Goal: Answer question/provide support

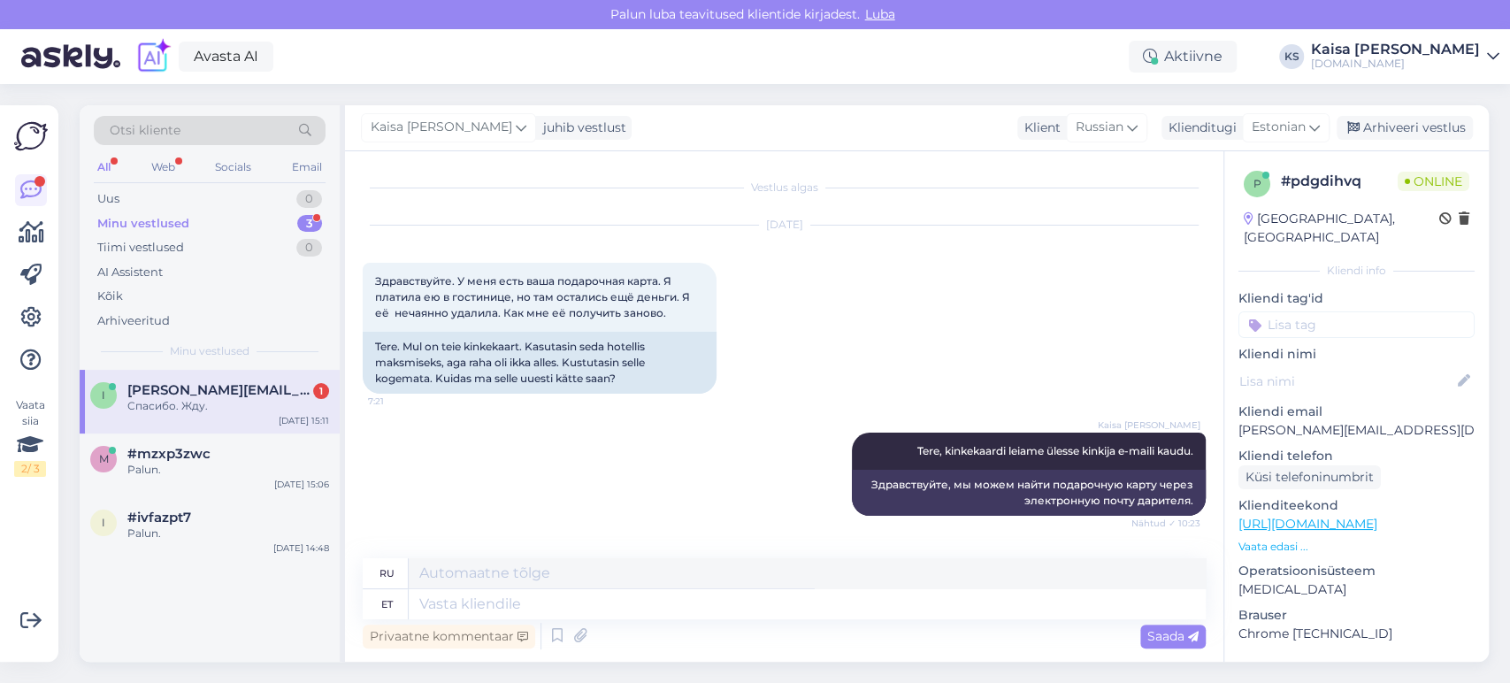
scroll to position [1000, 0]
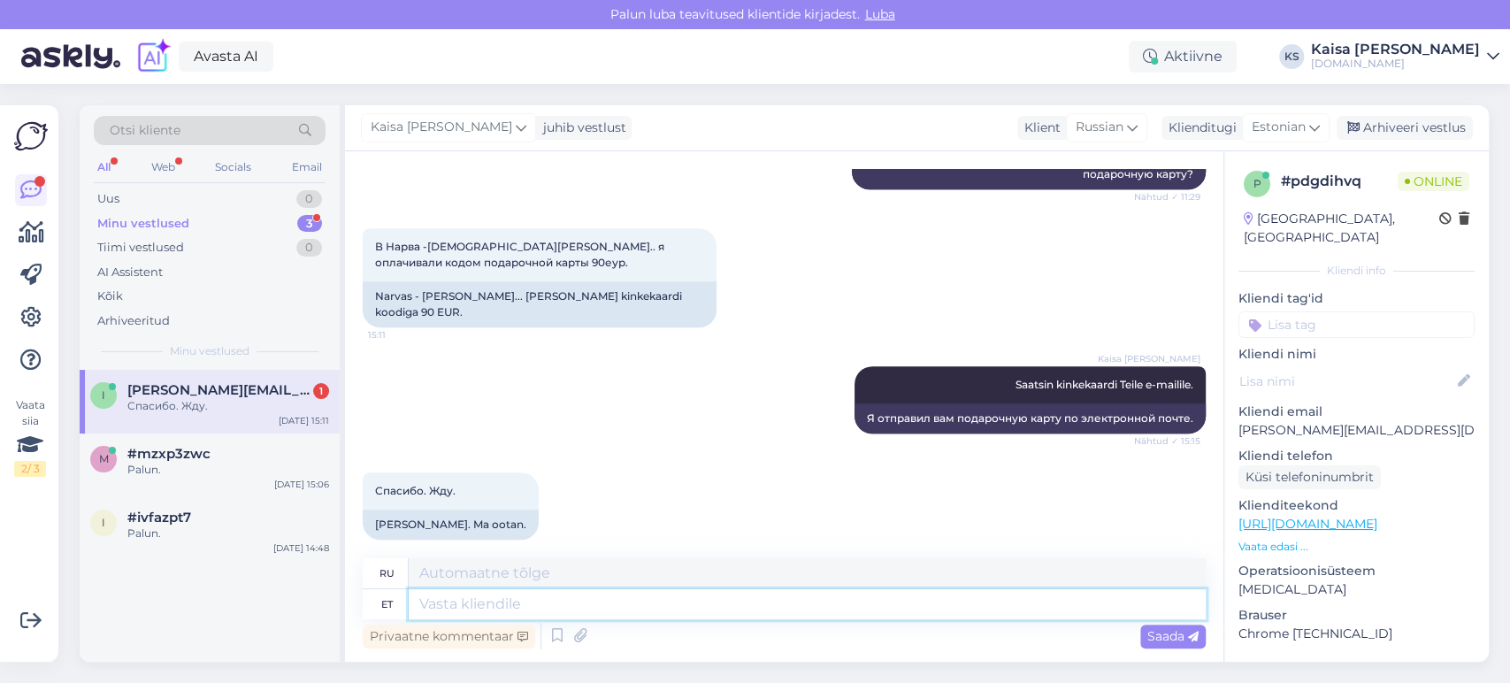
click at [625, 605] on textarea at bounding box center [807, 604] width 797 height 30
type textarea "Palun."
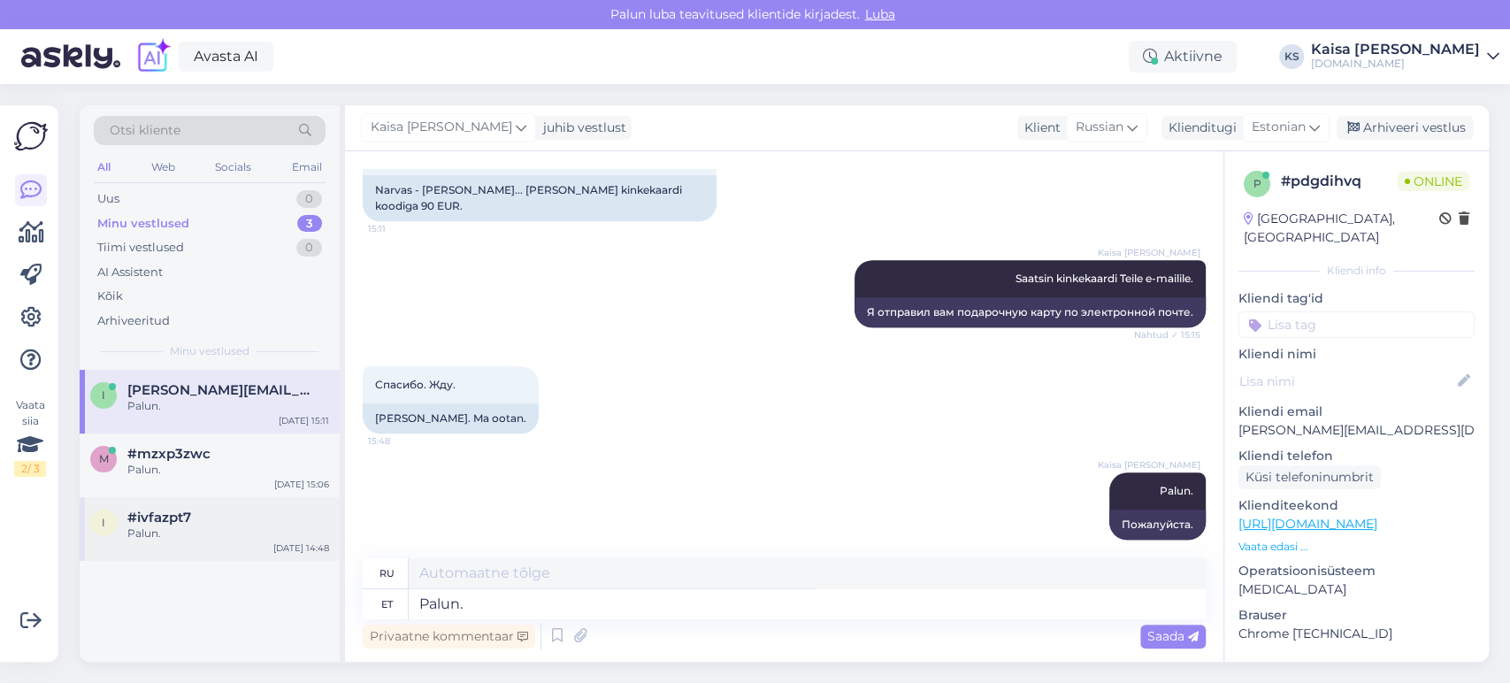
click at [195, 526] on div "Palun." at bounding box center [228, 533] width 202 height 16
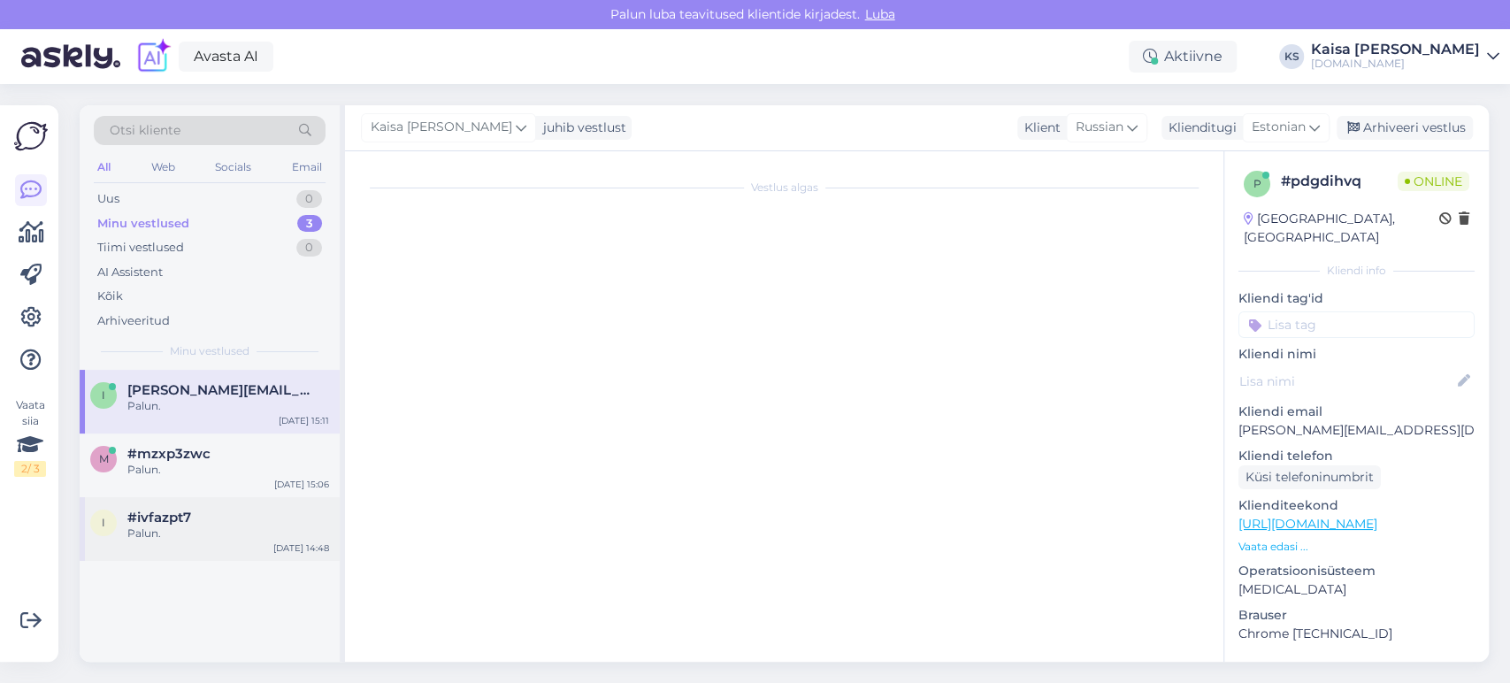
scroll to position [256, 0]
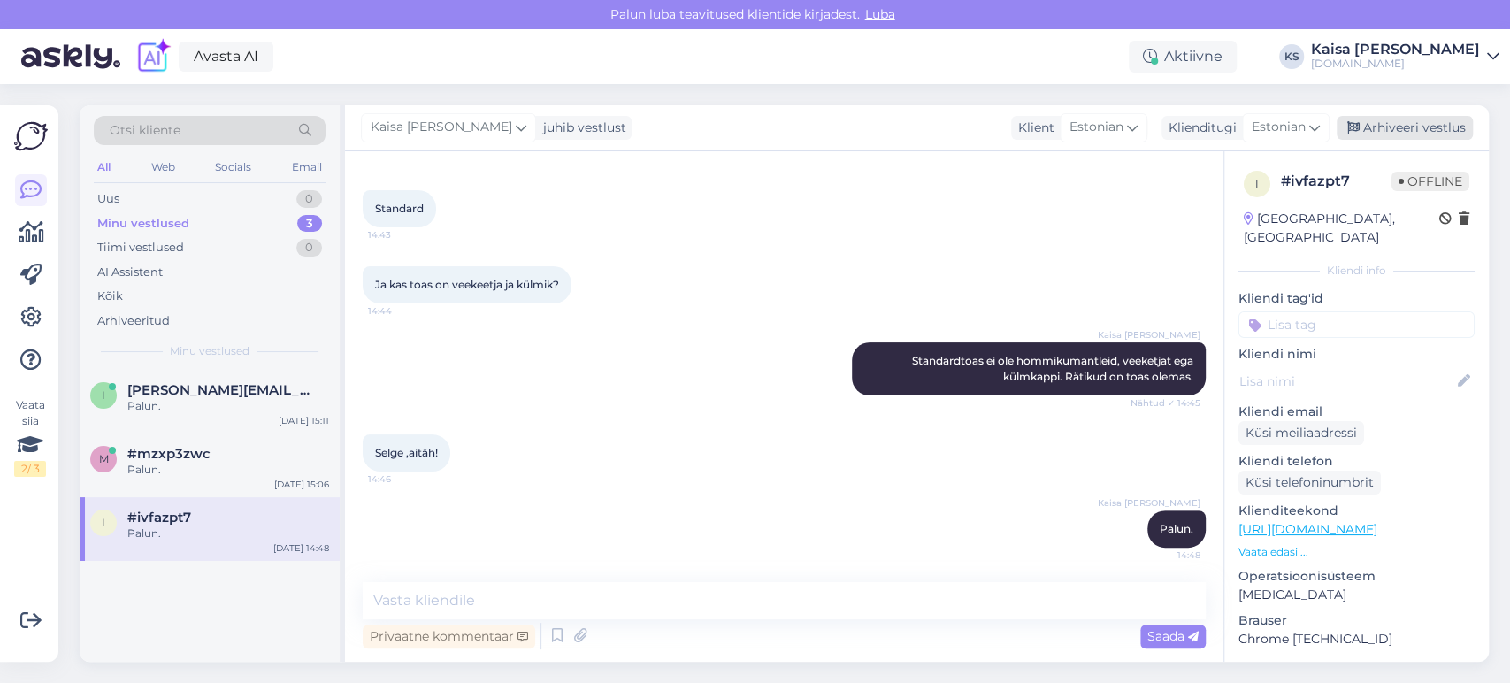
click at [1449, 126] on div "Arhiveeri vestlus" at bounding box center [1404, 128] width 136 height 24
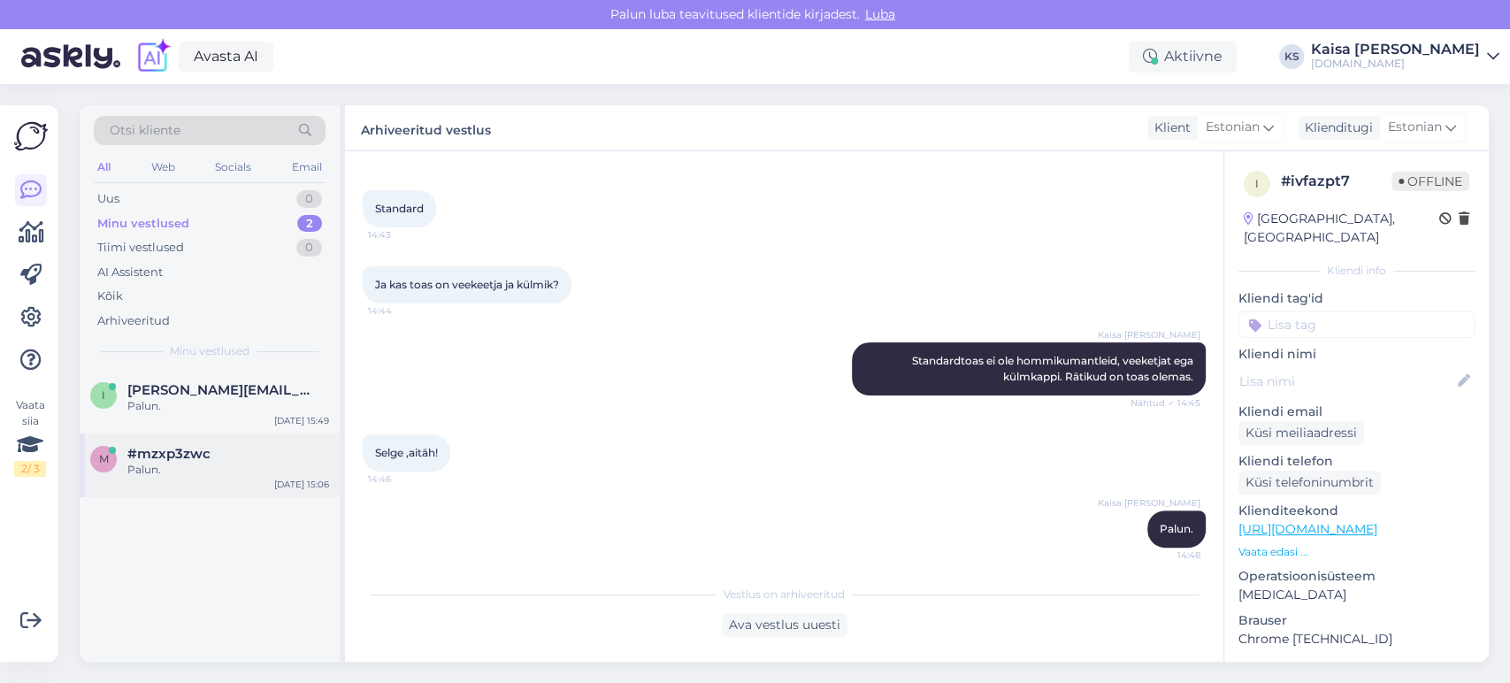
click at [262, 459] on div "#mzxp3zwc" at bounding box center [228, 454] width 202 height 16
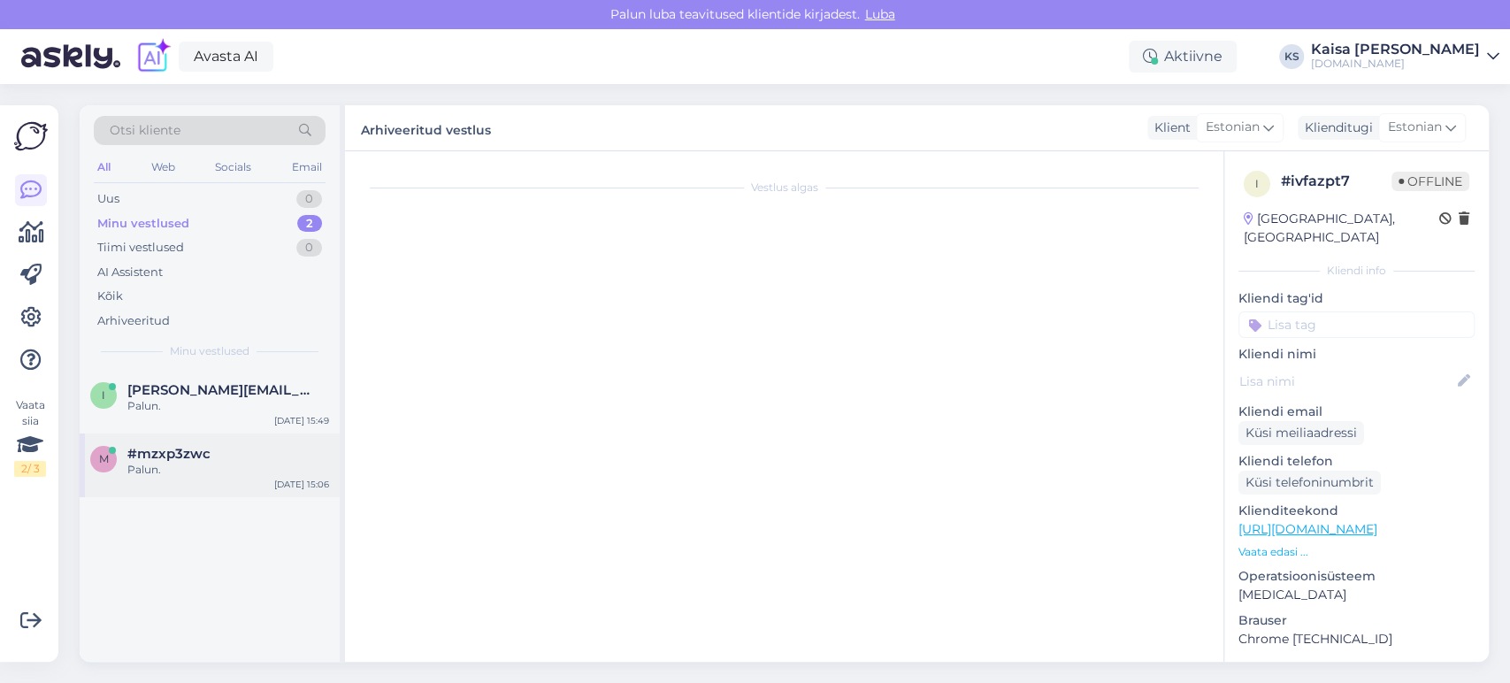
scroll to position [496, 0]
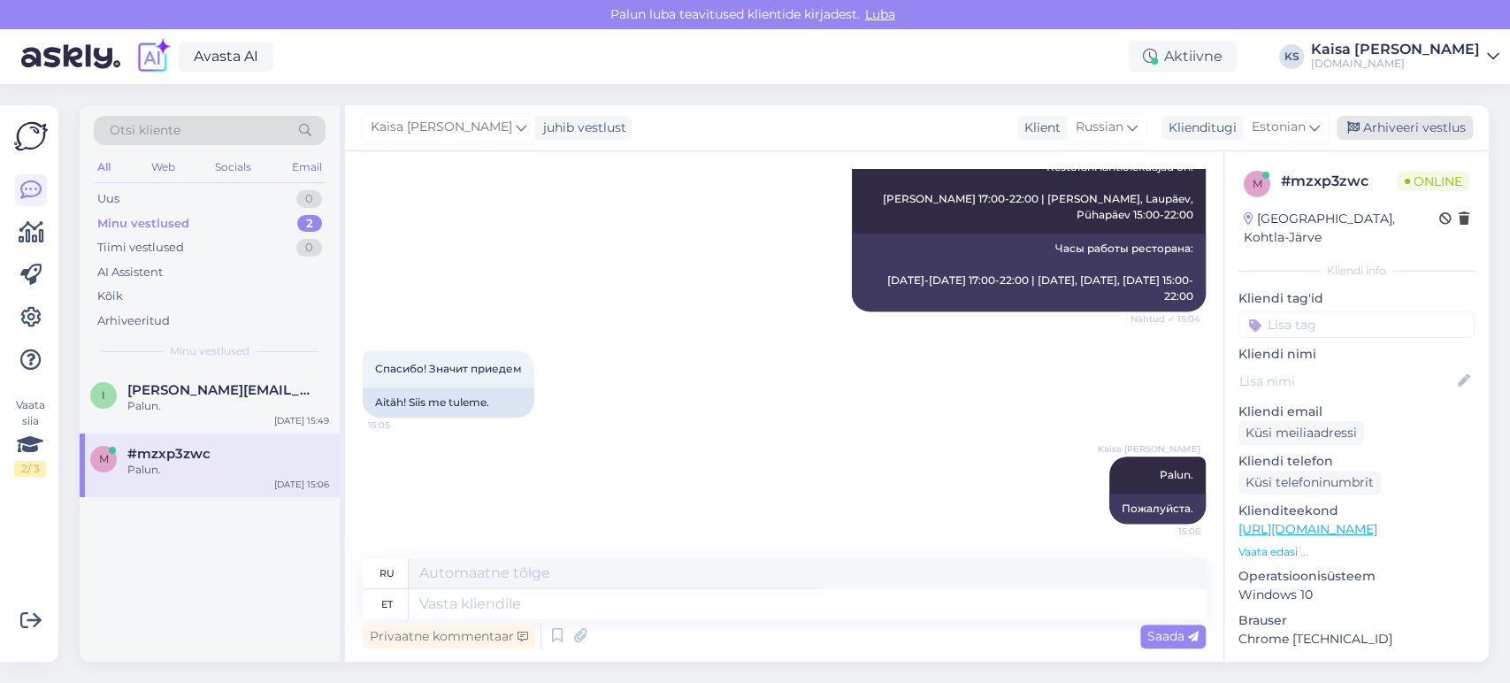
click at [1386, 133] on div "Arhiveeri vestlus" at bounding box center [1404, 128] width 136 height 24
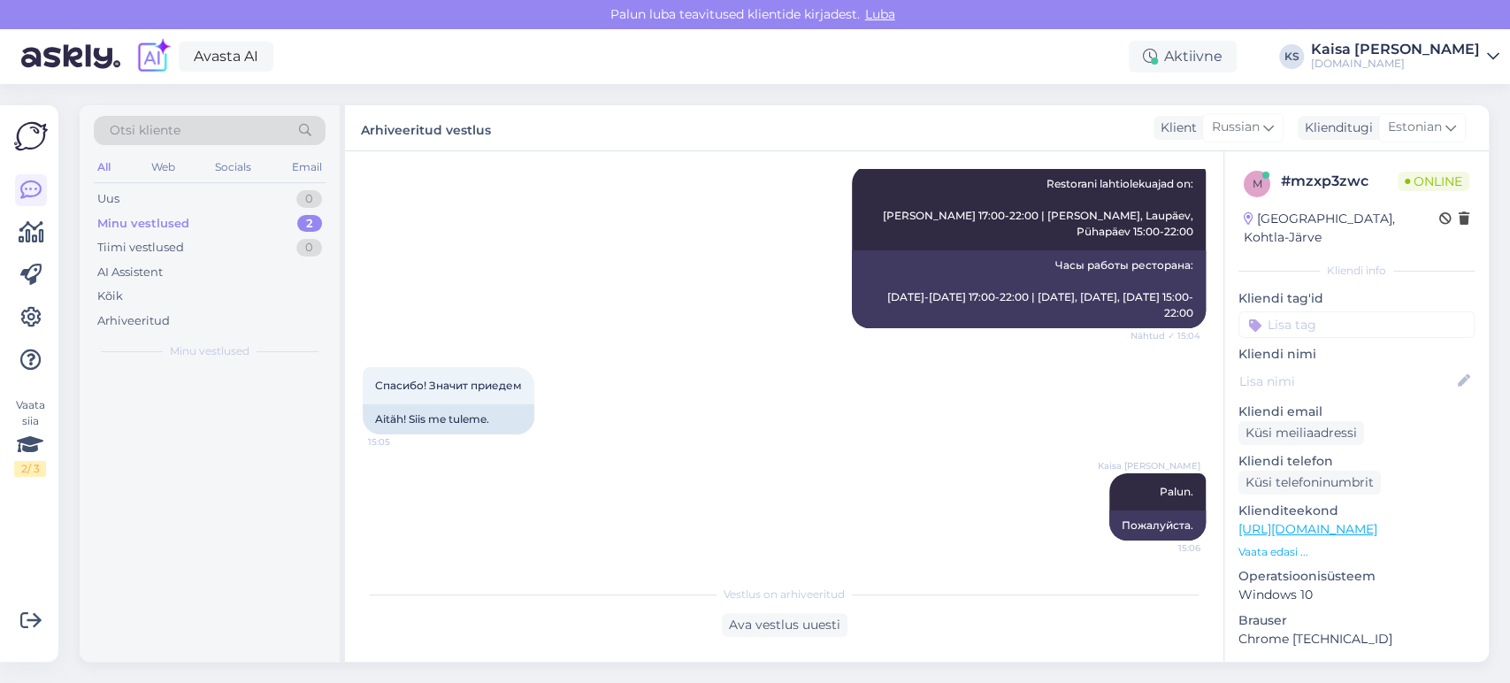
scroll to position [478, 0]
click at [286, 383] on div "[PERSON_NAME][EMAIL_ADDRESS][DOMAIN_NAME]" at bounding box center [228, 390] width 202 height 16
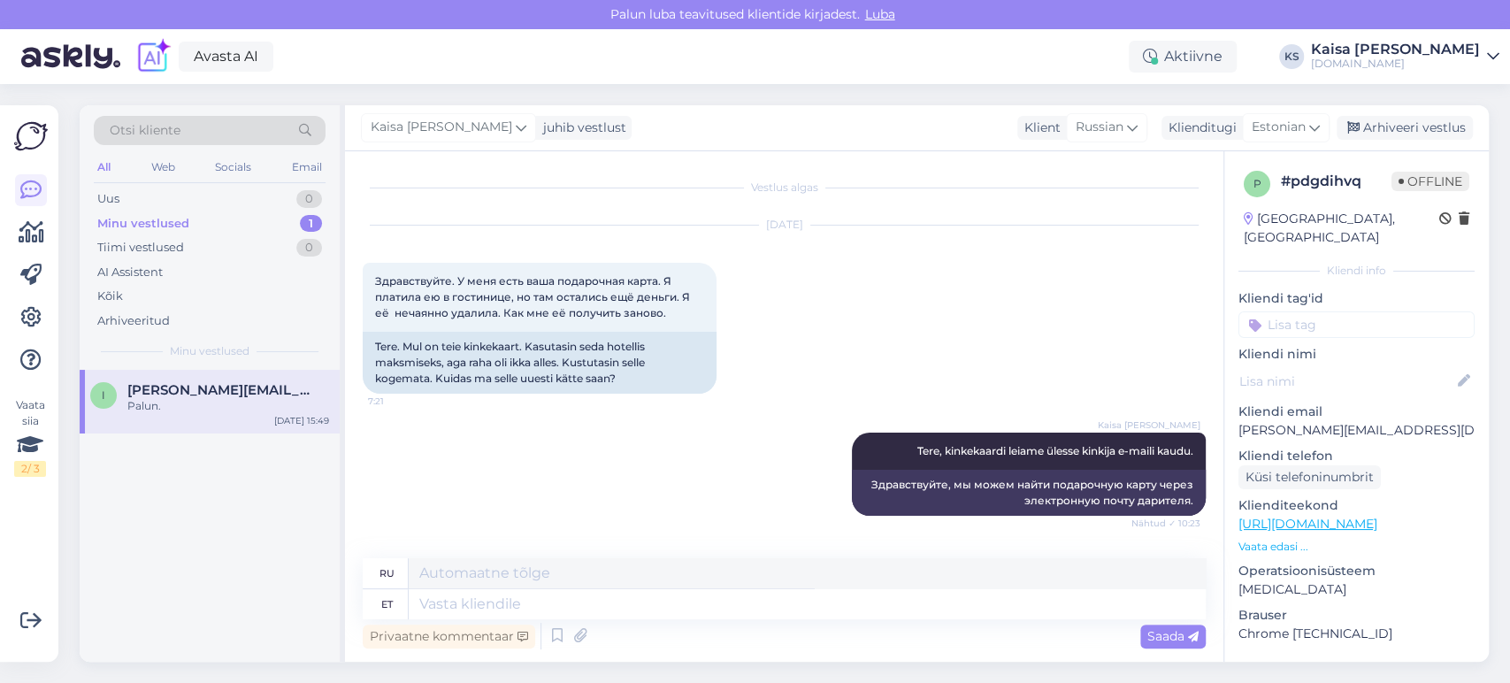
scroll to position [1106, 0]
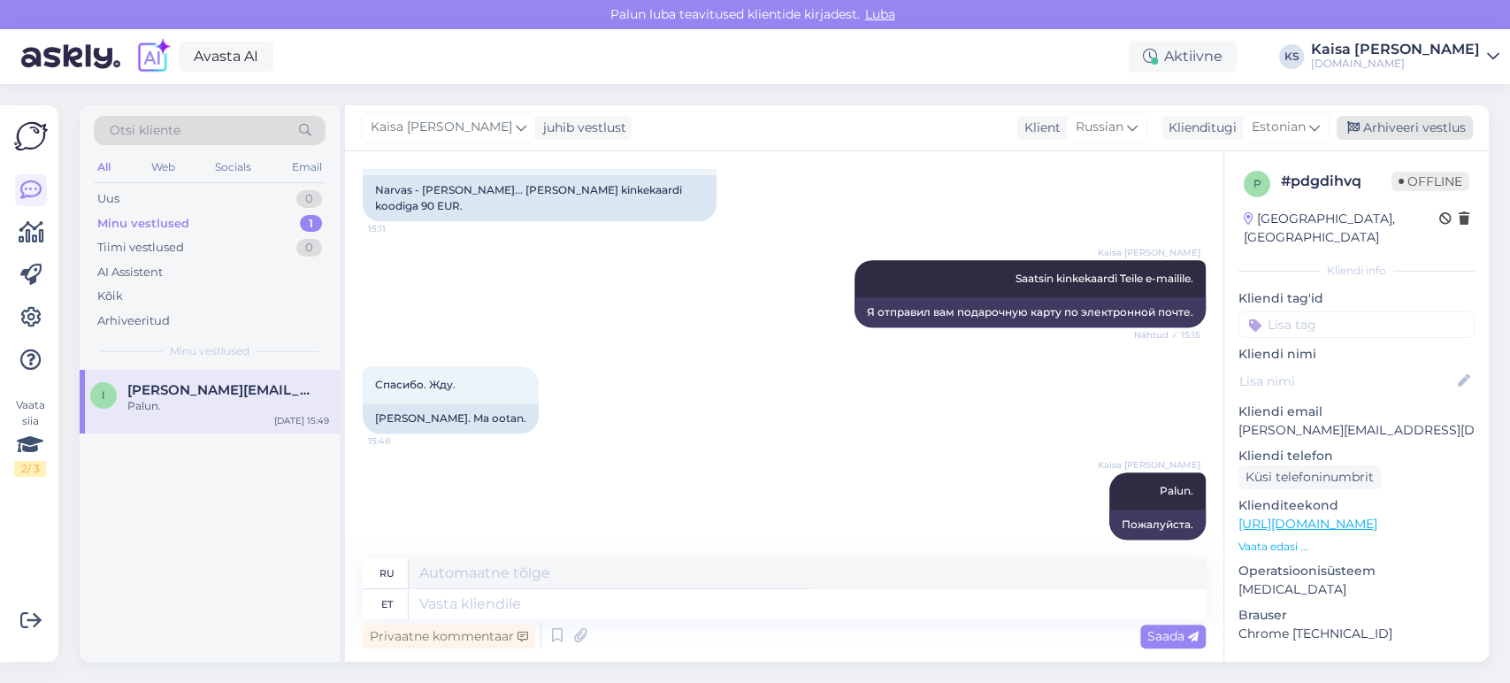
click at [1396, 127] on div "Arhiveeri vestlus" at bounding box center [1404, 128] width 136 height 24
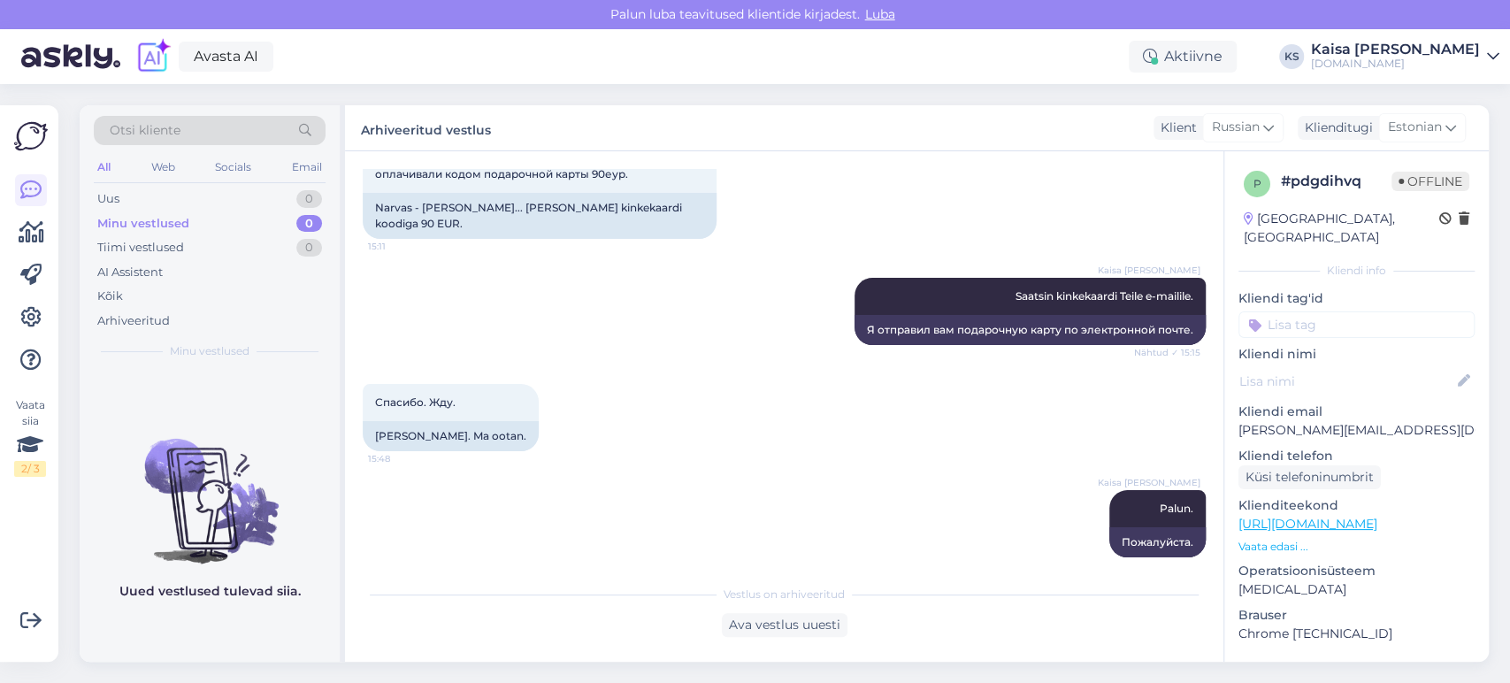
click at [1385, 62] on div "[DOMAIN_NAME]" at bounding box center [1395, 64] width 169 height 14
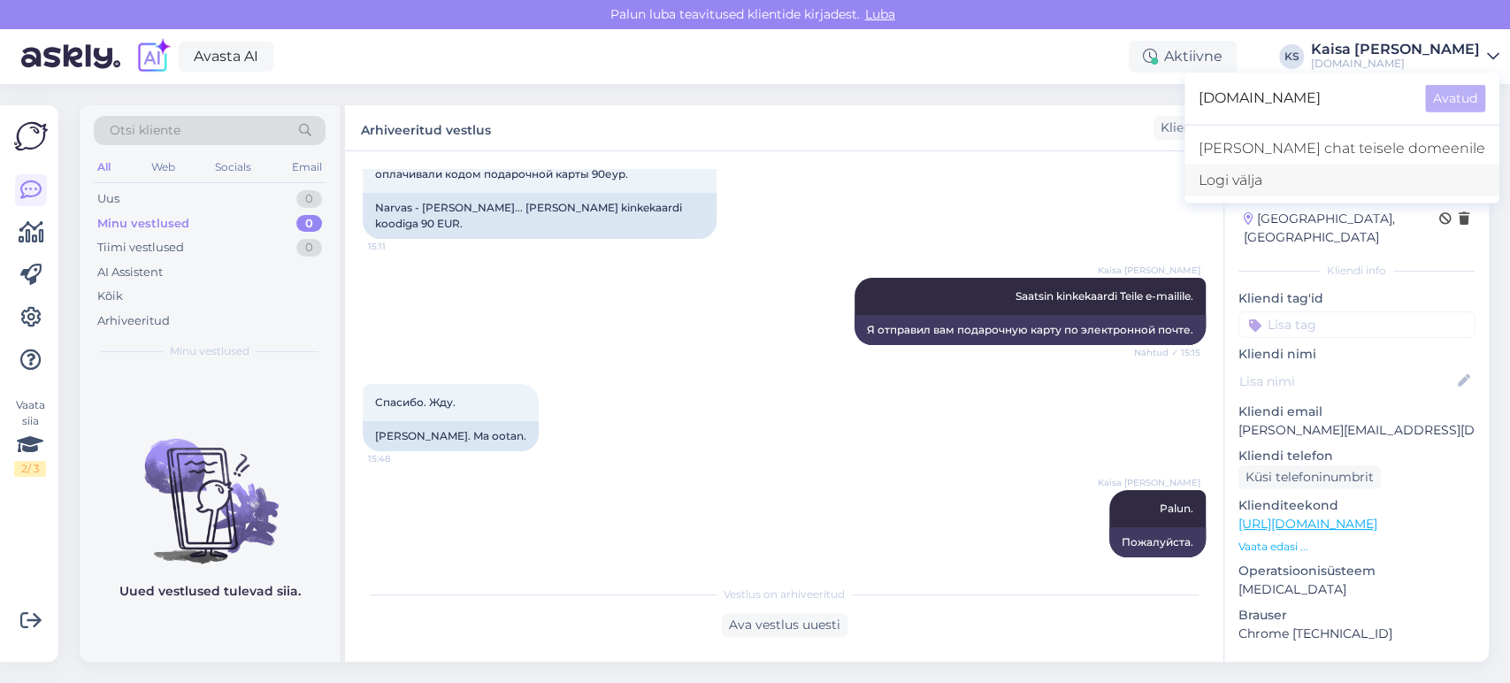
click at [1327, 176] on div "Logi välja" at bounding box center [1341, 180] width 315 height 32
